Goal: Task Accomplishment & Management: Use online tool/utility

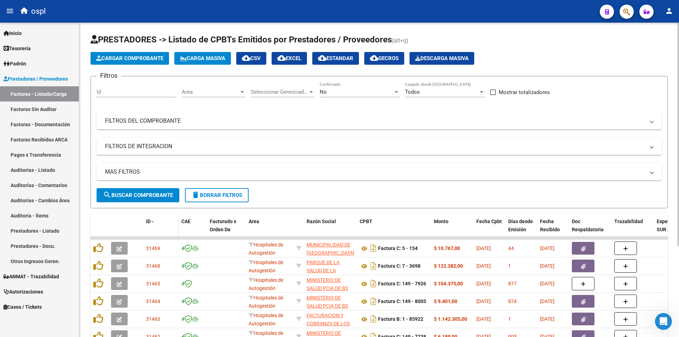
scroll to position [128, 0]
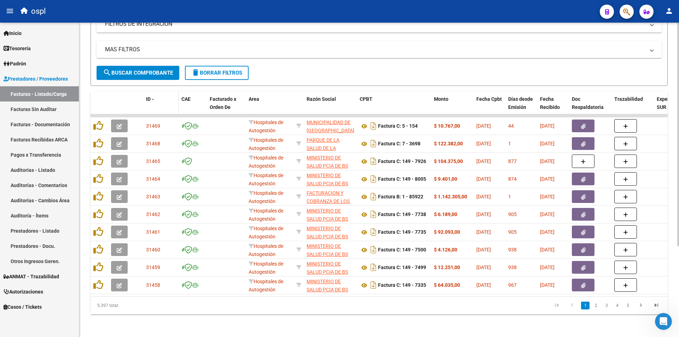
click at [152, 97] on span at bounding box center [153, 99] width 4 height 5
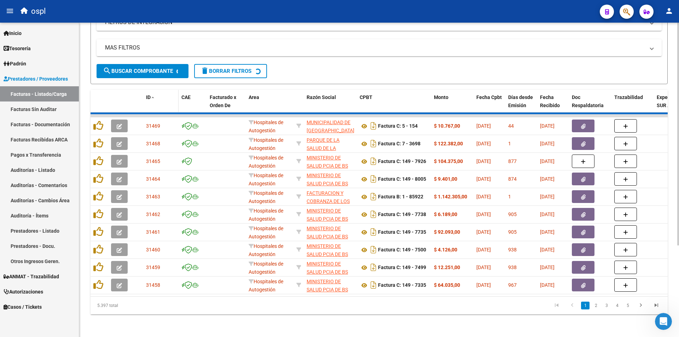
click at [148, 95] on span "ID" at bounding box center [148, 97] width 5 height 6
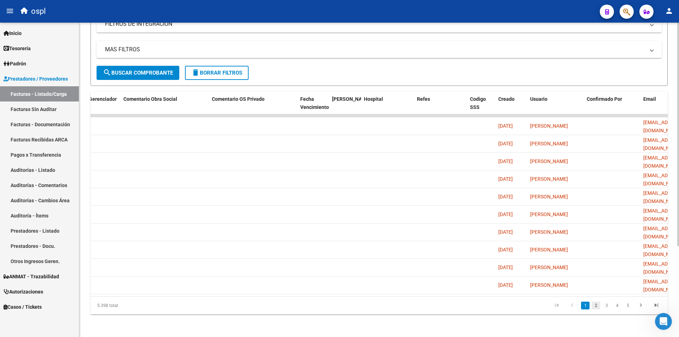
click at [596, 308] on link "2" at bounding box center [595, 306] width 8 height 8
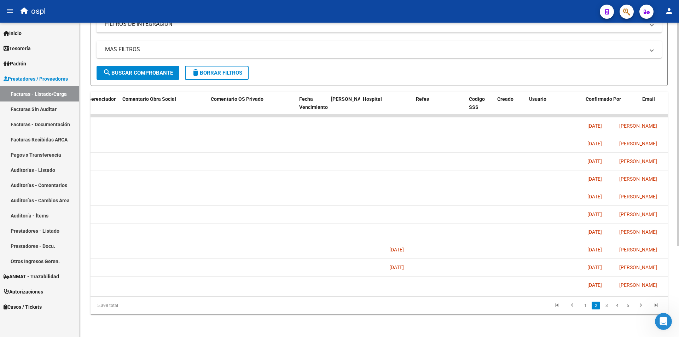
scroll to position [0, 1203]
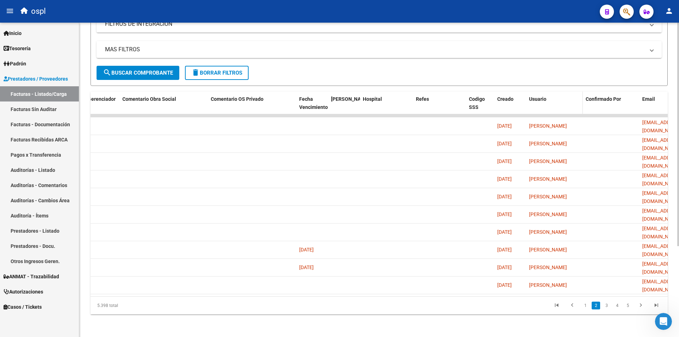
click at [539, 96] on span "Usuario" at bounding box center [537, 99] width 17 height 6
click at [503, 96] on span "Creado" at bounding box center [505, 99] width 16 height 6
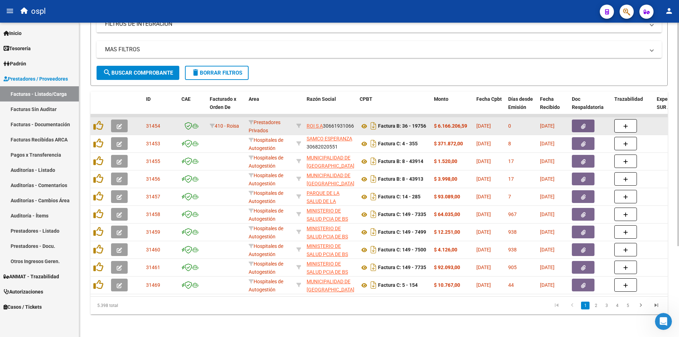
click at [579, 120] on button "button" at bounding box center [583, 125] width 23 height 13
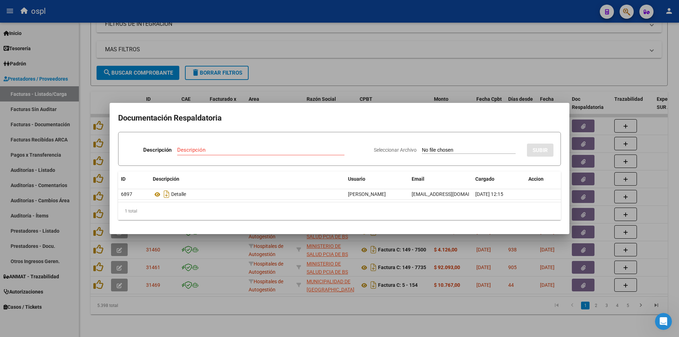
click at [492, 236] on div at bounding box center [339, 168] width 679 height 337
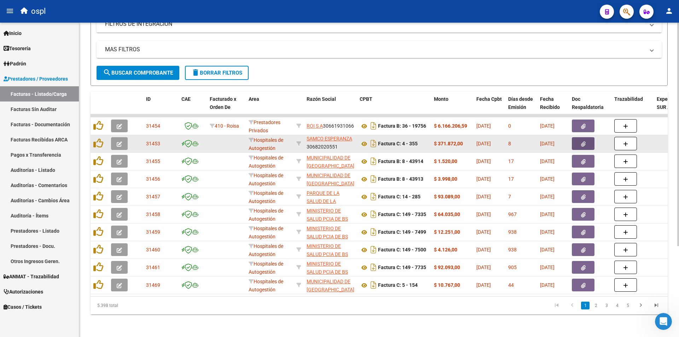
click at [581, 137] on button "button" at bounding box center [583, 143] width 23 height 13
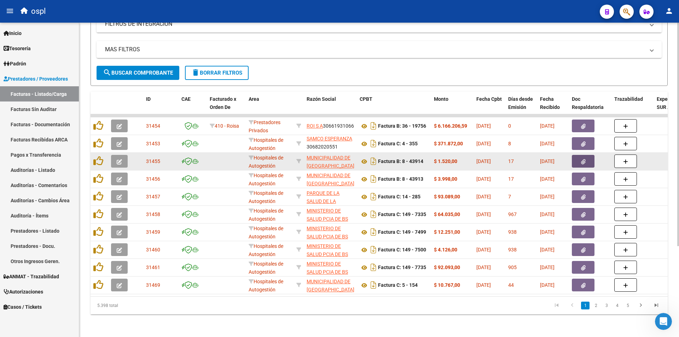
click at [581, 159] on span "button" at bounding box center [583, 161] width 5 height 6
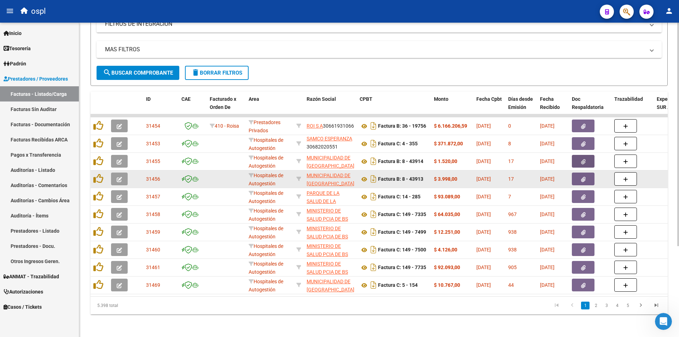
click at [582, 177] on icon "button" at bounding box center [583, 179] width 5 height 5
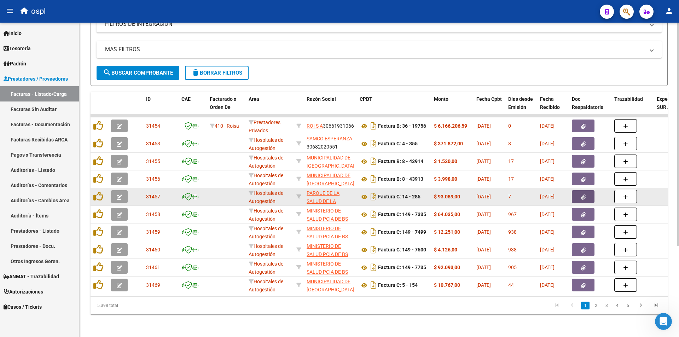
click at [579, 192] on button "button" at bounding box center [583, 196] width 23 height 13
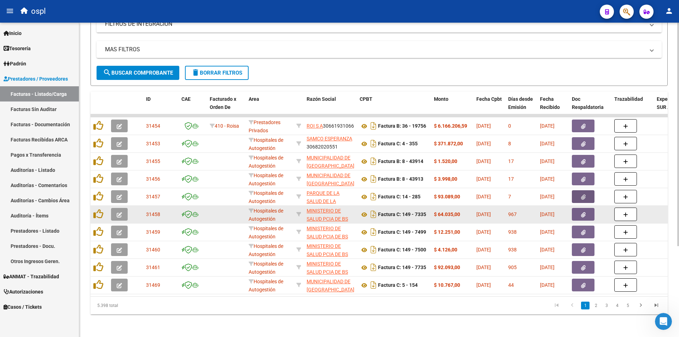
click at [579, 209] on button "button" at bounding box center [583, 214] width 23 height 13
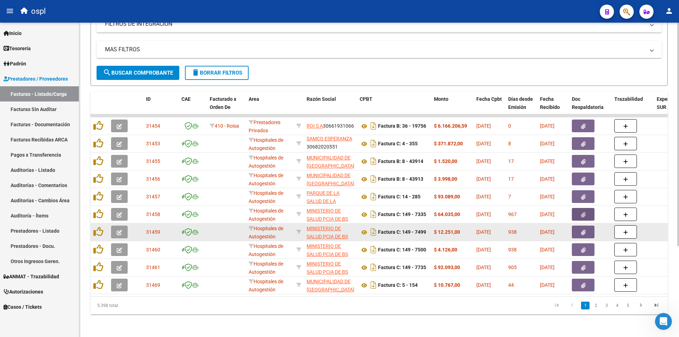
click at [584, 230] on icon "button" at bounding box center [583, 232] width 5 height 5
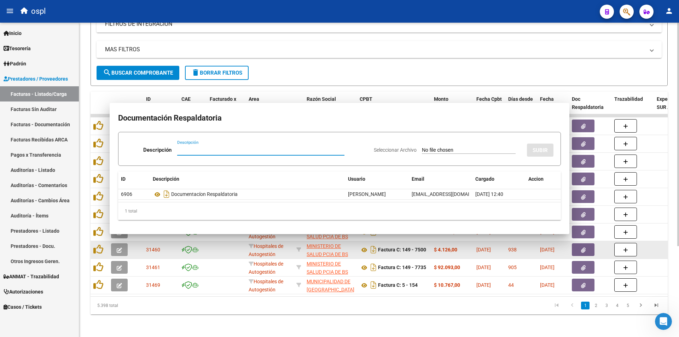
click at [585, 243] on button "button" at bounding box center [583, 249] width 23 height 13
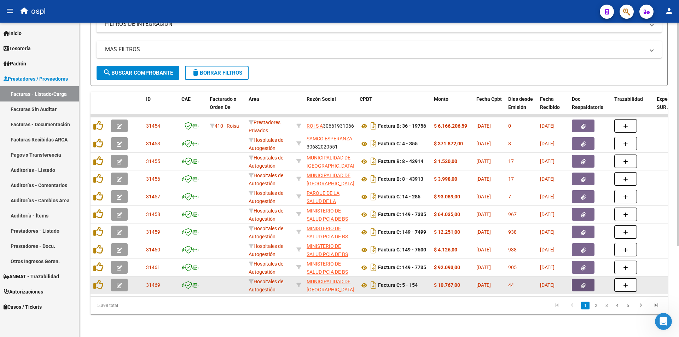
click at [585, 283] on icon "button" at bounding box center [583, 285] width 5 height 5
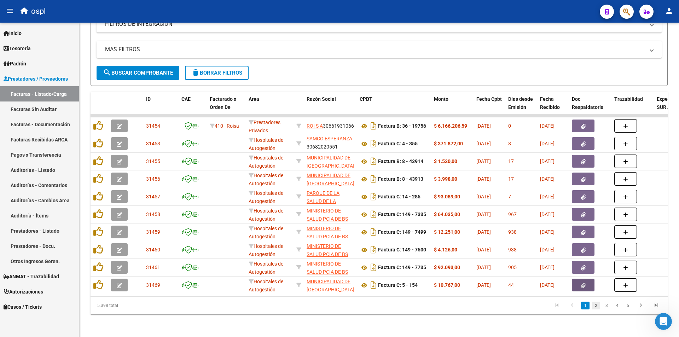
click at [595, 304] on link "2" at bounding box center [595, 306] width 8 height 8
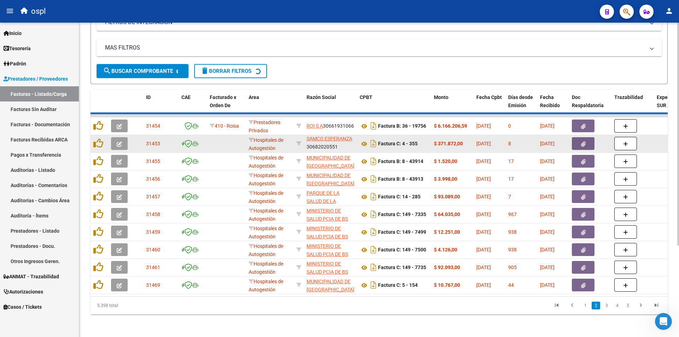
scroll to position [9, 0]
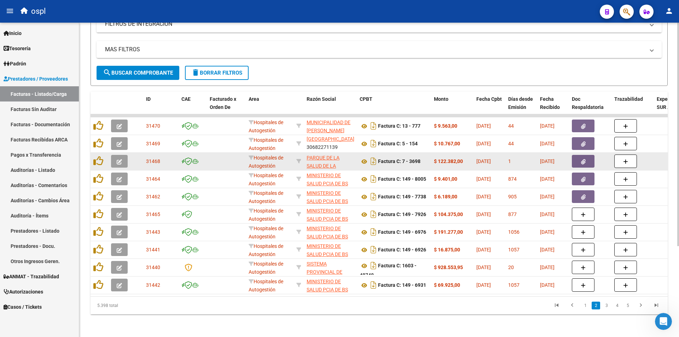
click at [583, 159] on icon "button" at bounding box center [583, 161] width 5 height 5
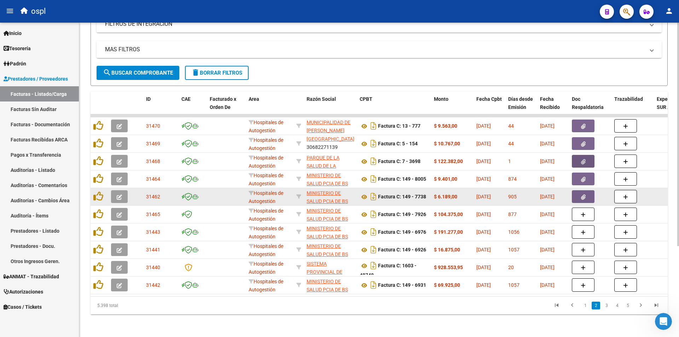
click at [581, 194] on icon "button" at bounding box center [583, 196] width 5 height 5
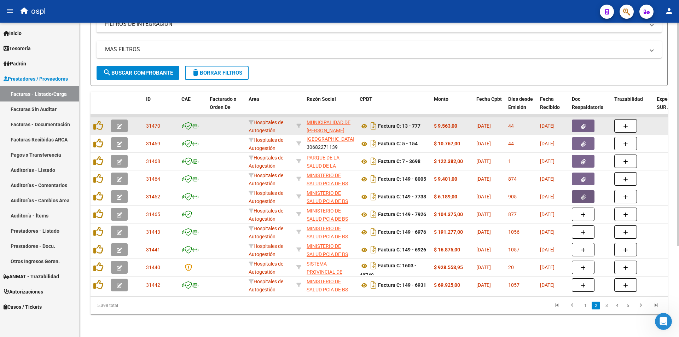
click at [581, 124] on icon "button" at bounding box center [583, 126] width 5 height 5
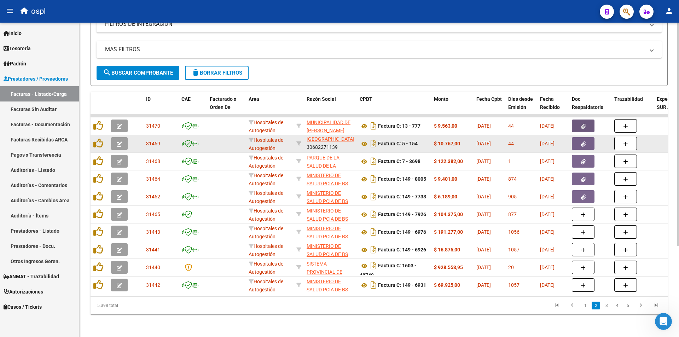
click at [583, 143] on button "button" at bounding box center [583, 143] width 23 height 13
